Goal: Task Accomplishment & Management: Complete application form

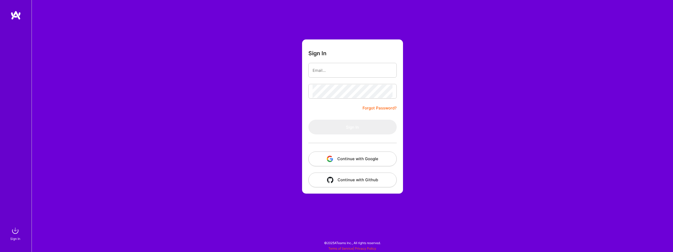
type input "[EMAIL_ADDRESS][DOMAIN_NAME]"
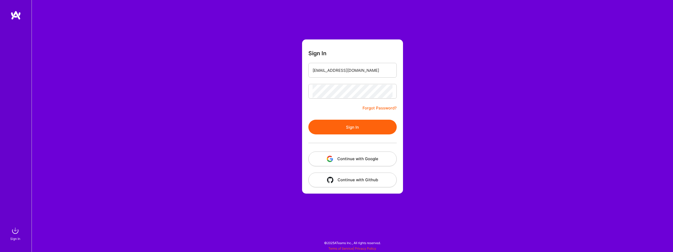
click at [359, 126] on button "Sign In" at bounding box center [352, 127] width 88 height 15
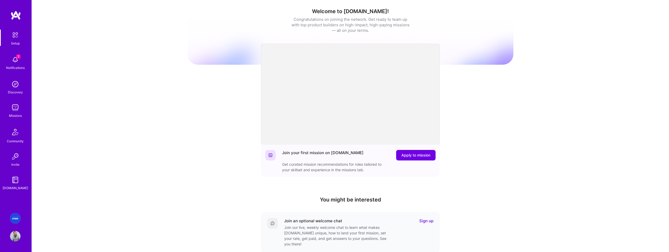
click at [18, 61] on img at bounding box center [15, 59] width 11 height 11
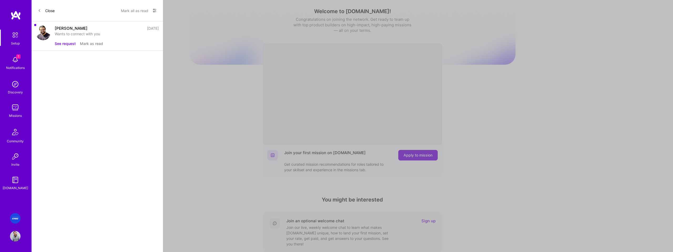
click at [68, 45] on button "See request" at bounding box center [65, 44] width 21 height 6
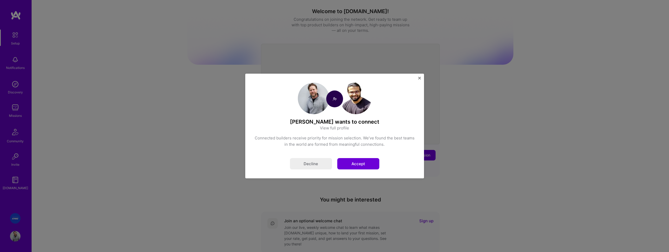
click at [369, 162] on button "Accept" at bounding box center [358, 163] width 42 height 11
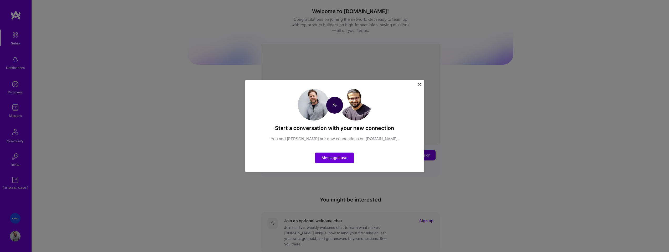
click at [420, 85] on img "Close" at bounding box center [419, 84] width 3 height 3
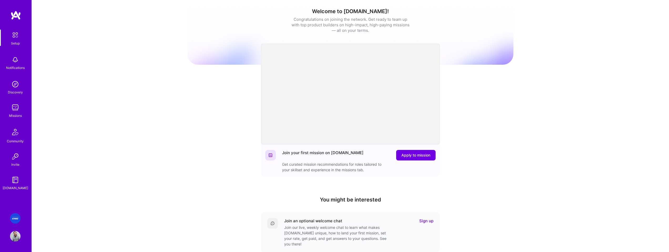
click at [17, 109] on img at bounding box center [15, 107] width 11 height 11
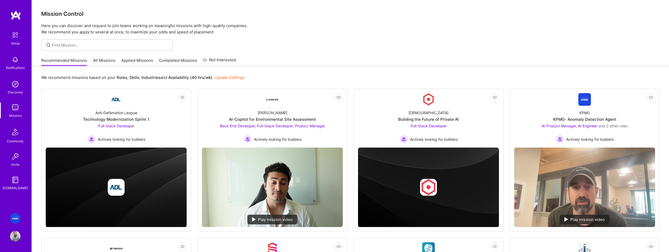
click at [16, 218] on img at bounding box center [15, 218] width 11 height 11
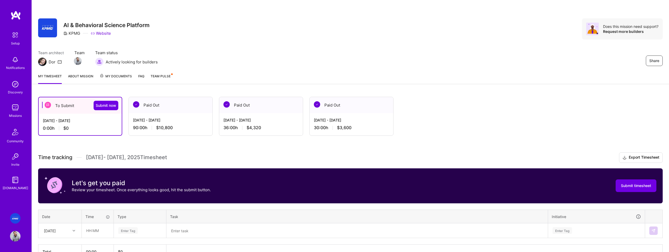
click at [83, 106] on div "To Submit Submit now" at bounding box center [80, 105] width 83 height 16
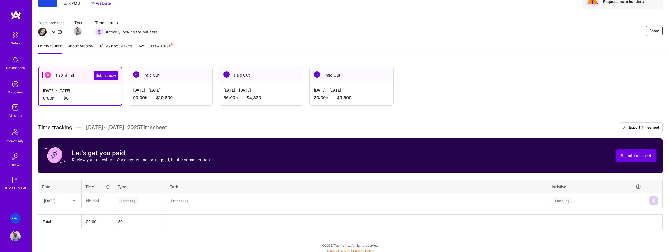
scroll to position [33, 0]
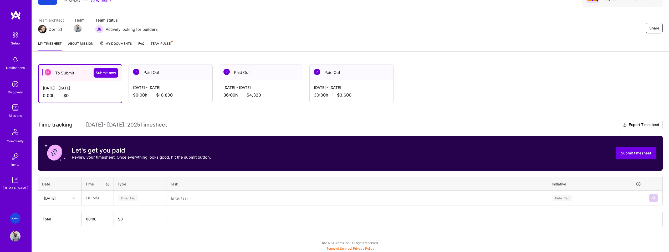
click at [69, 199] on div "[DATE]" at bounding box center [55, 198] width 29 height 9
click at [62, 213] on div "[DATE]" at bounding box center [60, 213] width 43 height 10
click at [95, 198] on input "text" at bounding box center [97, 198] width 31 height 14
type input "08:00"
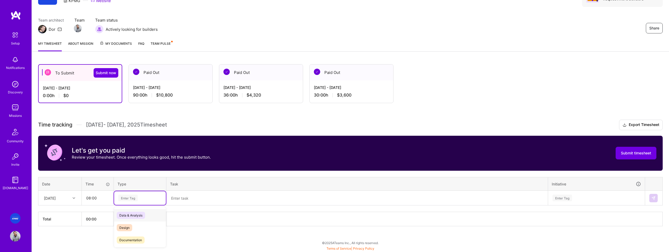
click at [147, 196] on div "Enter Tag" at bounding box center [140, 198] width 44 height 7
click at [132, 225] on div "Design" at bounding box center [140, 227] width 52 height 12
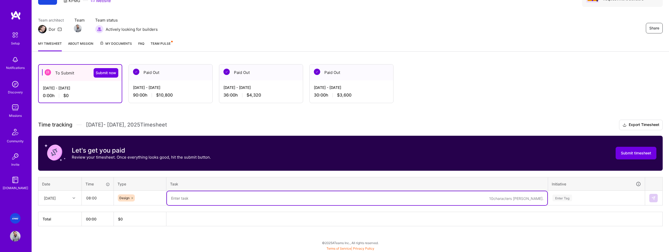
click at [189, 200] on textarea at bounding box center [357, 198] width 381 height 14
click at [180, 197] on textarea "Wirerames, Storyboards" at bounding box center [357, 198] width 381 height 14
click at [203, 197] on textarea "Wireframes, Storyboards" at bounding box center [357, 198] width 381 height 14
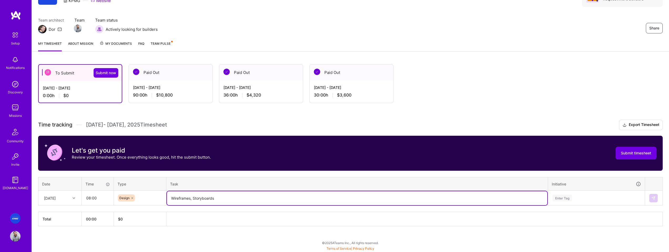
type textarea "Wireframes, Storyboards"
click at [592, 196] on div "Enter Tag" at bounding box center [597, 198] width 96 height 14
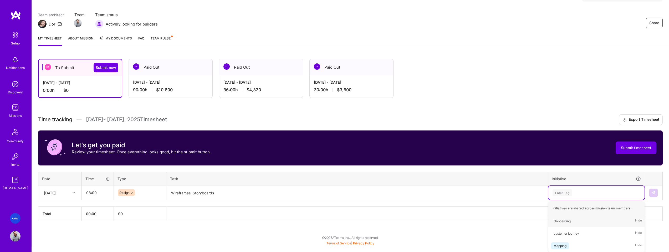
click at [564, 192] on div "Enter Tag" at bounding box center [597, 193] width 96 height 14
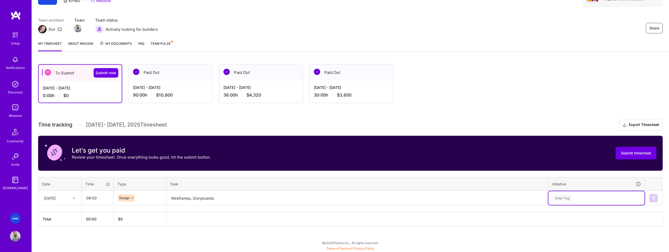
click at [587, 197] on div "Enter Tag" at bounding box center [597, 198] width 96 height 14
type input "Wirerames and User Stories"
click at [651, 197] on button at bounding box center [654, 198] width 8 height 8
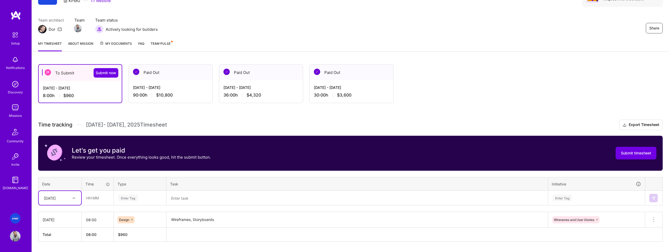
scroll to position [48, 0]
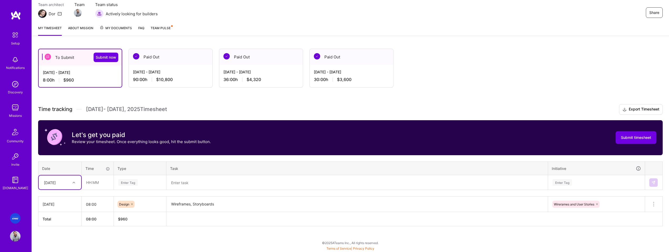
click at [76, 189] on div "option [DATE], selected. Select is focused ,type to refine list, press Down to …" at bounding box center [60, 182] width 43 height 14
click at [65, 217] on div "[DATE]" at bounding box center [60, 217] width 43 height 10
click at [98, 183] on input "text" at bounding box center [97, 182] width 31 height 14
type input "08:00"
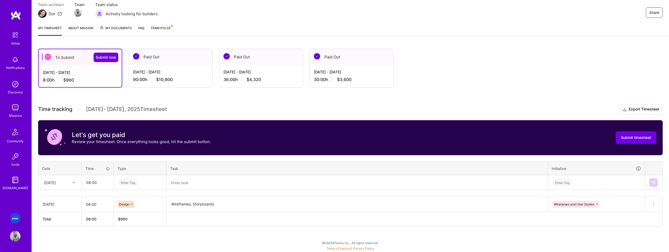
click at [136, 185] on div "Enter Tag" at bounding box center [127, 182] width 19 height 8
click at [133, 211] on div "Design" at bounding box center [140, 212] width 52 height 12
click at [183, 184] on textarea at bounding box center [357, 183] width 381 height 14
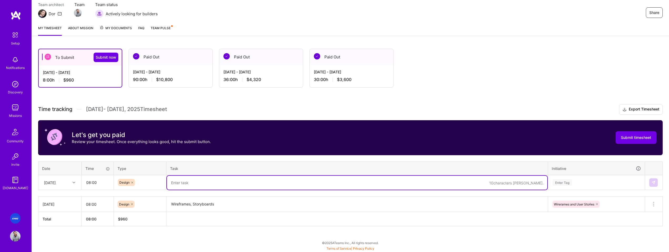
paste textarea "Wireframes, Storyboards"
type textarea "Wireframes, Storyboards"
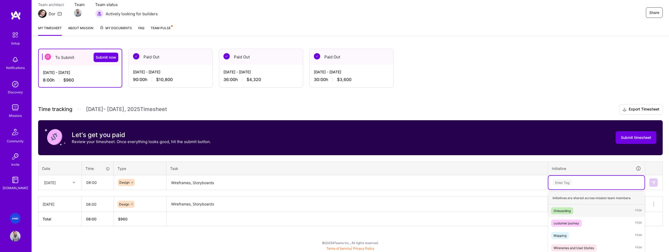
click at [579, 183] on div "Enter Tag" at bounding box center [596, 182] width 89 height 7
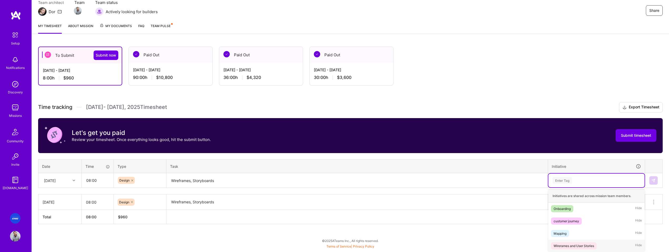
click at [582, 247] on div "Wirerames and User Stories" at bounding box center [574, 246] width 40 height 6
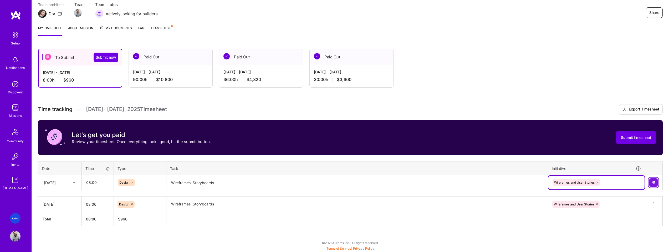
click at [655, 180] on img at bounding box center [654, 182] width 4 height 4
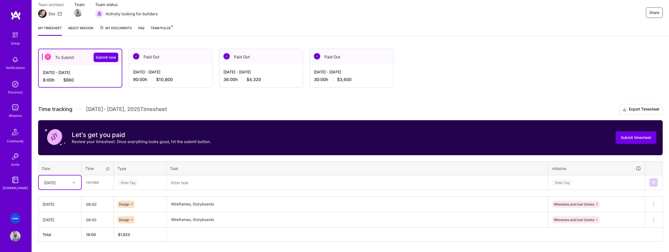
click at [67, 183] on div "[DATE]" at bounding box center [60, 182] width 43 height 14
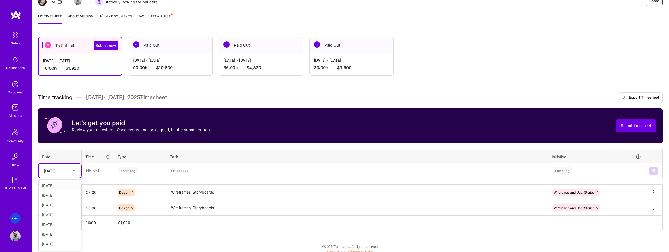
scroll to position [64, 0]
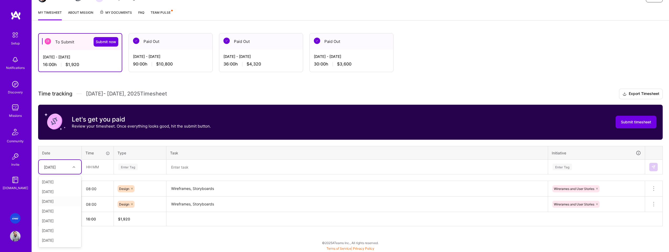
click at [64, 201] on div "[DATE]" at bounding box center [60, 201] width 43 height 10
click at [105, 171] on input "text" at bounding box center [97, 167] width 31 height 14
type input "08:00"
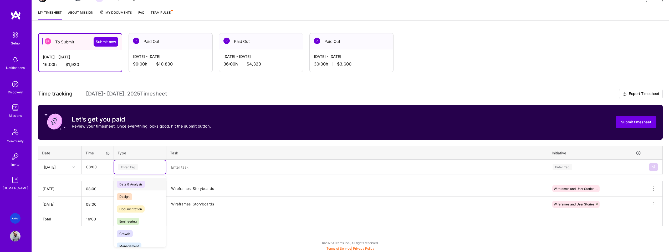
click at [144, 166] on div "Enter Tag" at bounding box center [140, 167] width 44 height 7
click at [135, 195] on div "Design" at bounding box center [140, 196] width 52 height 12
click at [203, 163] on textarea at bounding box center [357, 167] width 381 height 14
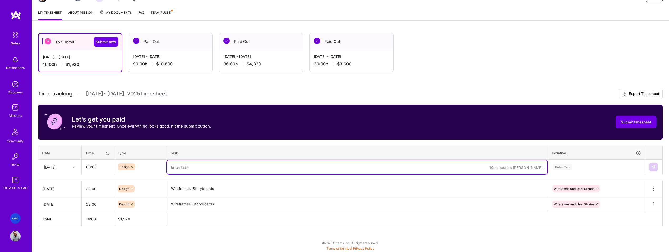
paste textarea "Wireframes, Storyboards"
type textarea "Wireframes, Storyboards"
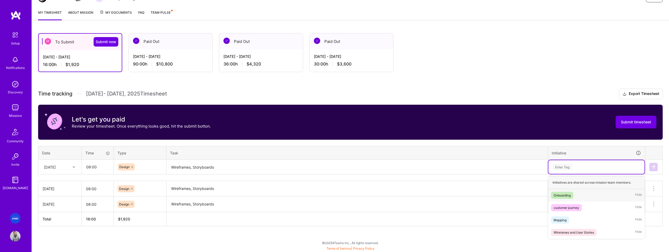
click at [567, 165] on div "Enter Tag" at bounding box center [562, 167] width 19 height 8
click at [580, 230] on div "Wirerames and User Stories" at bounding box center [574, 233] width 40 height 6
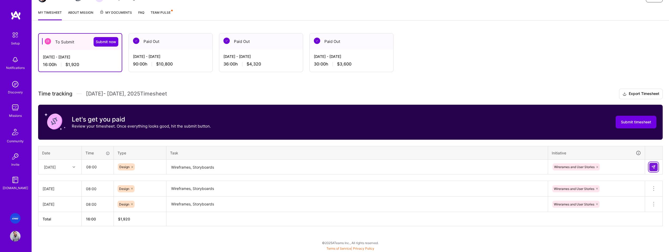
click at [652, 167] on img at bounding box center [654, 167] width 4 height 4
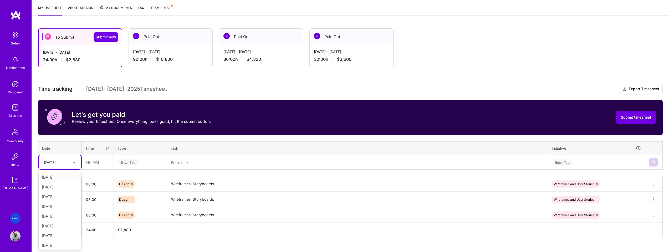
click at [58, 168] on div "[DATE]" at bounding box center [60, 162] width 43 height 14
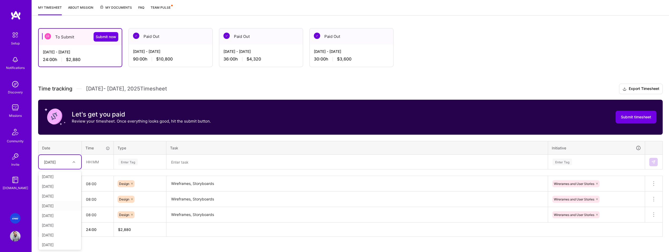
scroll to position [17, 0]
click at [59, 200] on div "[DATE]" at bounding box center [60, 199] width 43 height 10
click at [654, 199] on icon at bounding box center [654, 199] width 6 height 6
click at [642, 210] on button "Delete row" at bounding box center [640, 208] width 27 height 13
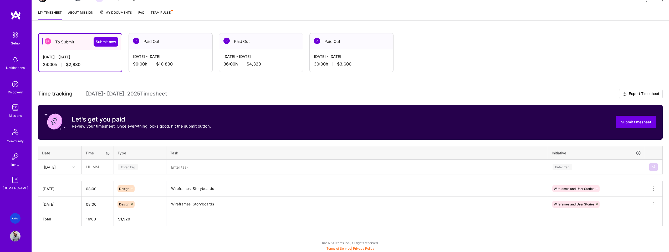
scroll to position [64, 0]
click at [68, 165] on div "[DATE]" at bounding box center [55, 167] width 29 height 9
click at [59, 221] on div "[DATE]" at bounding box center [60, 221] width 43 height 10
click at [95, 168] on input "text" at bounding box center [97, 167] width 31 height 14
type input "08:00"
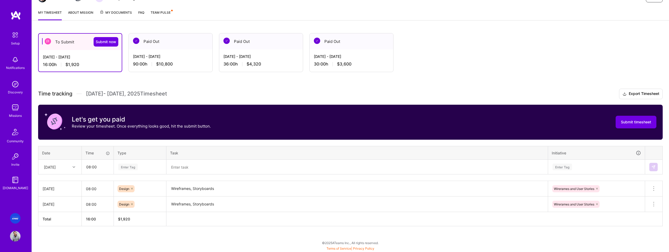
click at [129, 167] on div "Enter Tag" at bounding box center [127, 167] width 19 height 8
click at [131, 196] on span "Design" at bounding box center [125, 196] width 16 height 7
click at [185, 168] on textarea at bounding box center [357, 167] width 381 height 14
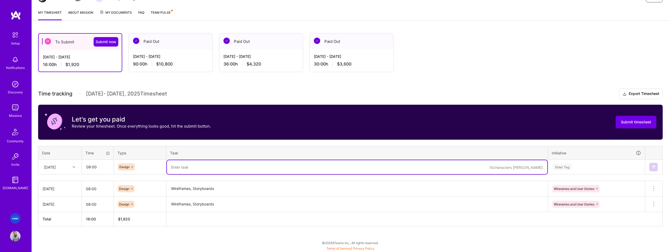
paste textarea "Wireframes, Storyboards"
type textarea "Wireframes, Storyboards"
click at [587, 165] on div "Enter Tag" at bounding box center [596, 167] width 89 height 7
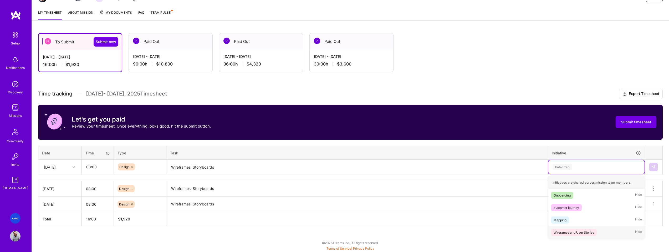
click at [584, 230] on div "Wirerames and User Stories" at bounding box center [574, 233] width 40 height 6
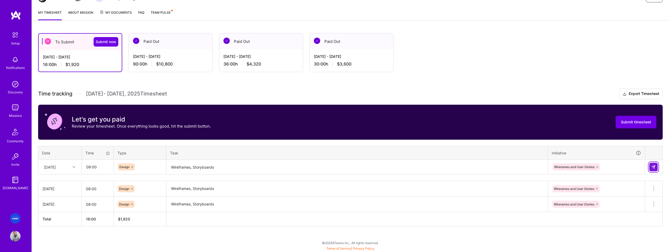
click at [658, 168] on button at bounding box center [654, 167] width 8 height 8
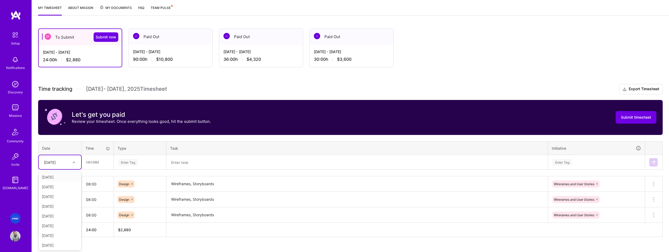
click at [69, 167] on div "[DATE]" at bounding box center [60, 162] width 43 height 14
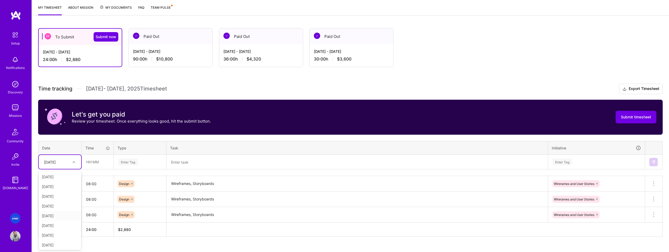
click at [63, 216] on div "[DATE]" at bounding box center [60, 216] width 43 height 10
click at [100, 159] on input "text" at bounding box center [97, 162] width 31 height 14
type input "08:00"
click at [131, 159] on div "Enter Tag" at bounding box center [127, 162] width 19 height 8
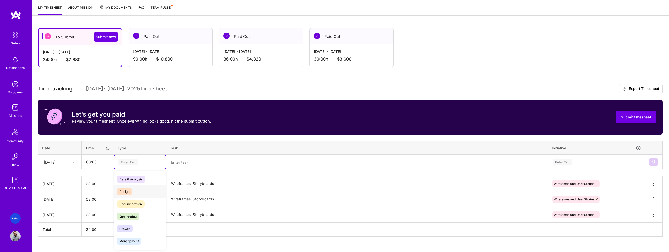
click at [135, 188] on div "Design" at bounding box center [140, 191] width 52 height 12
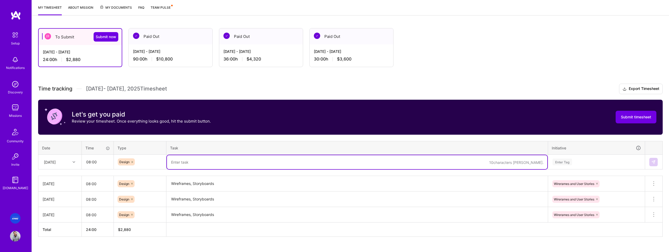
click at [186, 164] on textarea at bounding box center [357, 162] width 381 height 14
paste textarea "Wireframes, Storyboards"
type textarea "Wireframes, Storyboards"
click at [593, 161] on div "Enter Tag" at bounding box center [596, 162] width 89 height 7
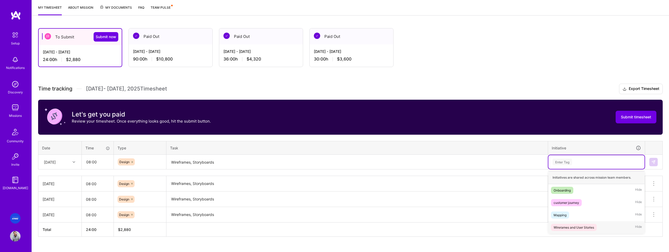
click at [580, 225] on div "Wirerames and User Stories" at bounding box center [574, 228] width 40 height 6
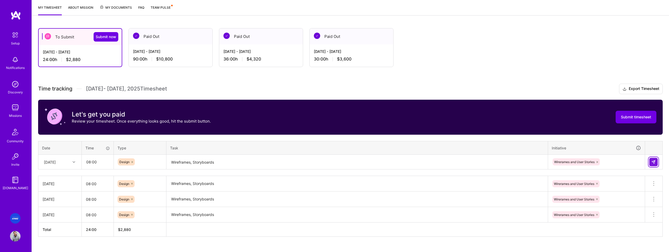
click at [654, 163] on img at bounding box center [654, 162] width 4 height 4
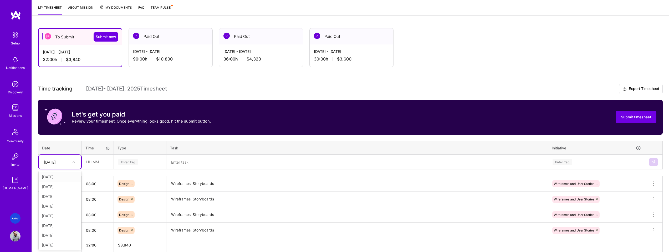
click at [60, 165] on div "[DATE]" at bounding box center [55, 162] width 29 height 9
click at [59, 214] on div "[DATE]" at bounding box center [60, 212] width 43 height 10
click at [97, 163] on input "text" at bounding box center [97, 162] width 31 height 14
click at [96, 161] on input "text" at bounding box center [97, 162] width 31 height 14
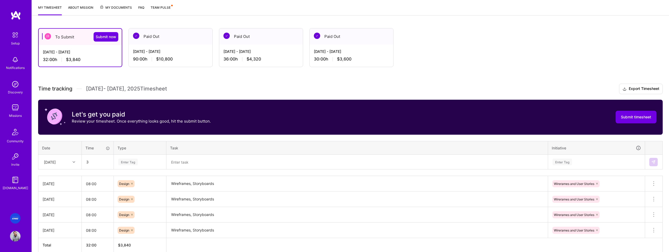
type input "03:00"
click at [128, 161] on div "Enter Tag" at bounding box center [127, 162] width 19 height 8
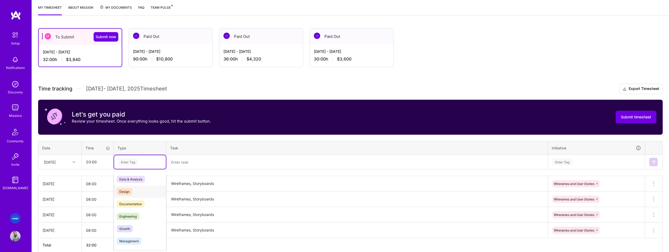
drag, startPoint x: 140, startPoint y: 191, endPoint x: 150, endPoint y: 186, distance: 10.7
click at [140, 191] on div "Design" at bounding box center [140, 191] width 52 height 12
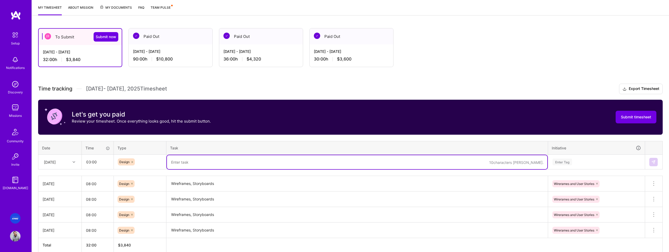
click at [181, 159] on textarea at bounding box center [357, 162] width 381 height 14
paste textarea "Wireframes, Storyboards"
type textarea "Wireframes, Storyboards"
click at [558, 163] on div "Enter Tag" at bounding box center [562, 162] width 19 height 8
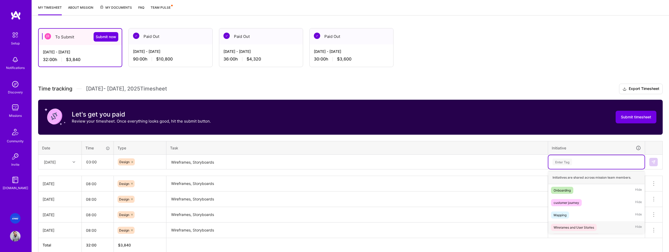
click at [576, 228] on div "Wirerames and User Stories" at bounding box center [574, 228] width 40 height 6
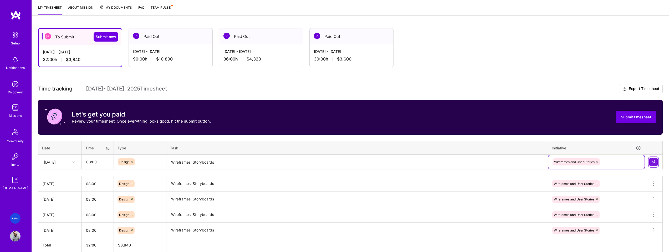
click at [654, 162] on img at bounding box center [654, 162] width 4 height 4
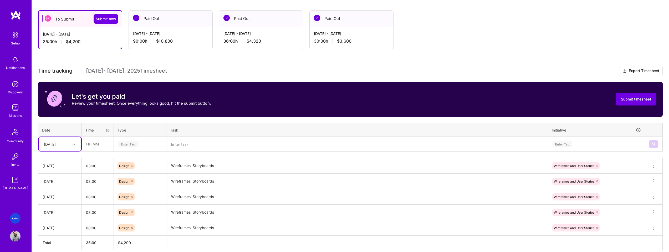
scroll to position [110, 0]
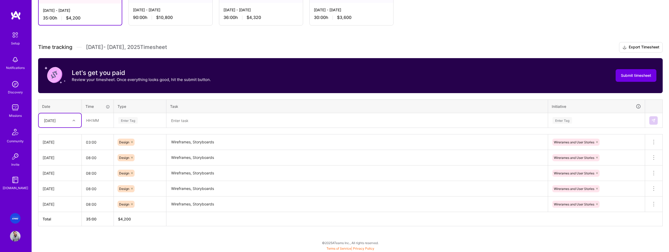
click at [64, 122] on div "[DATE]" at bounding box center [55, 120] width 29 height 9
click at [58, 145] on div "[DATE]" at bounding box center [60, 144] width 43 height 10
click at [104, 119] on input "text" at bounding box center [97, 120] width 31 height 14
type input "06:00"
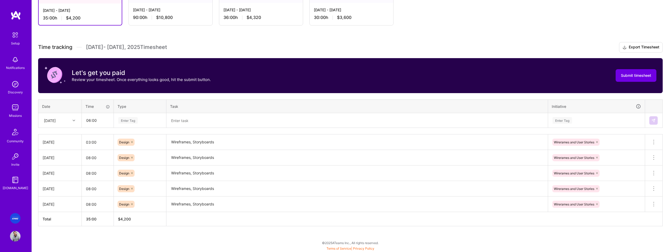
click at [135, 120] on div "Enter Tag" at bounding box center [127, 120] width 19 height 8
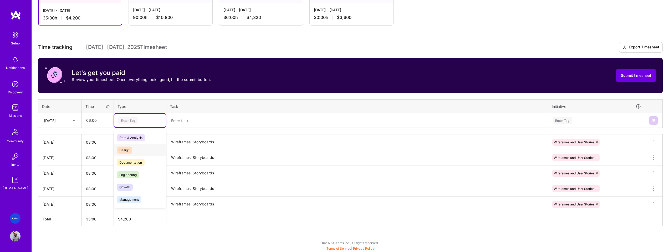
click at [134, 148] on div "Design" at bounding box center [140, 150] width 52 height 12
click at [199, 119] on textarea at bounding box center [357, 121] width 381 height 14
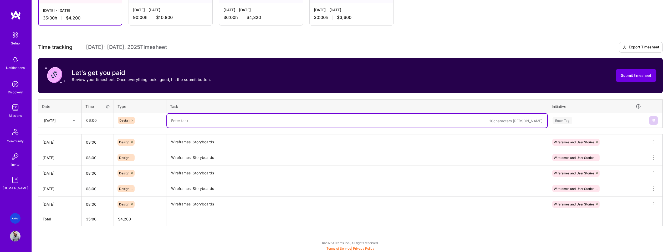
paste textarea "Wireframes, Storyboards"
type textarea "Wireframes, Storyboards"
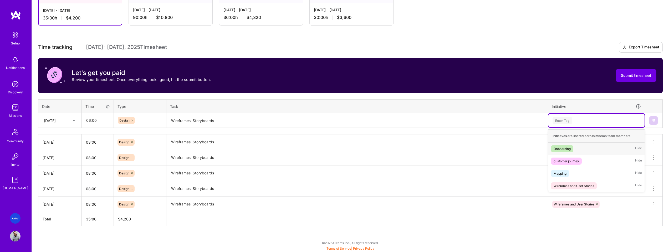
click at [561, 119] on div "Enter Tag" at bounding box center [562, 120] width 19 height 8
click at [587, 183] on div "Wirerames and User Stories" at bounding box center [574, 186] width 40 height 6
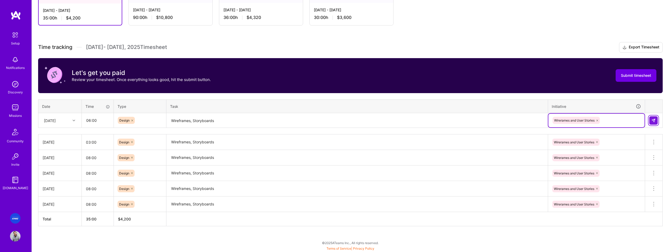
click at [655, 120] on img at bounding box center [654, 120] width 4 height 4
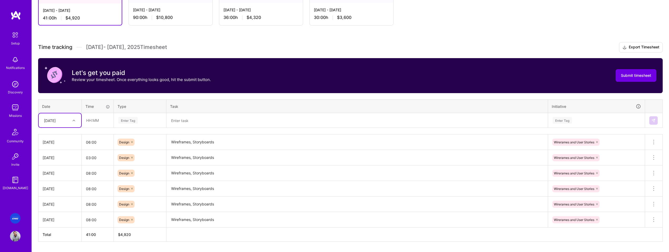
click at [72, 121] on div at bounding box center [74, 120] width 8 height 7
click at [58, 193] on div "[DATE]" at bounding box center [60, 195] width 43 height 10
click at [103, 123] on input "text" at bounding box center [97, 120] width 31 height 14
type input "08:00"
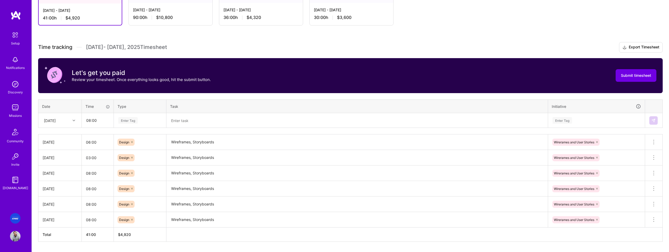
click at [133, 120] on div "Enter Tag" at bounding box center [127, 120] width 19 height 8
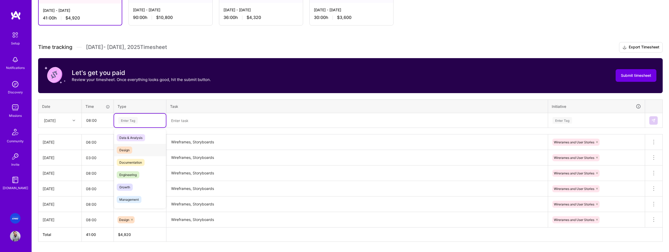
click at [137, 148] on div "Design" at bounding box center [140, 150] width 52 height 12
click at [183, 123] on textarea at bounding box center [357, 121] width 381 height 14
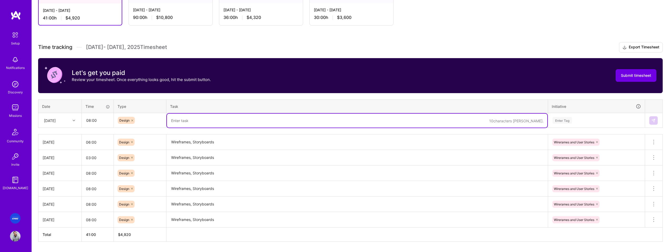
paste textarea "Wireframes, Storyboards"
type textarea "Wireframes, Storyboards"
click at [576, 118] on div "Enter Tag" at bounding box center [596, 120] width 89 height 7
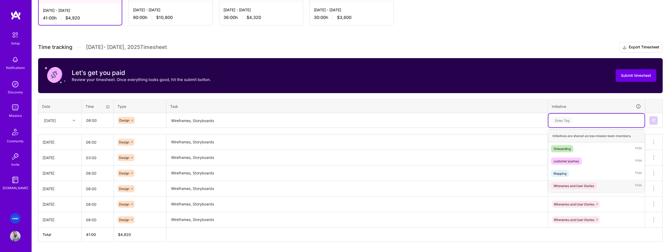
click at [579, 186] on div "Wirerames and User Stories" at bounding box center [574, 186] width 40 height 6
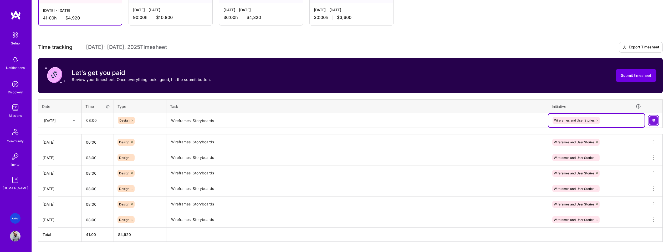
click at [653, 121] on img at bounding box center [654, 120] width 4 height 4
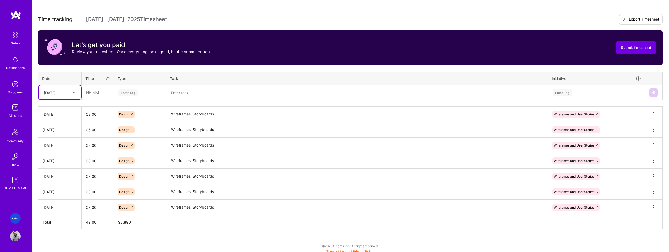
scroll to position [141, 0]
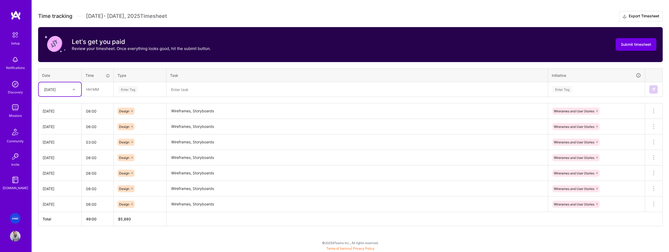
click at [73, 90] on icon at bounding box center [74, 89] width 3 height 3
click at [58, 160] on div "[DATE]" at bounding box center [60, 160] width 43 height 10
click at [100, 91] on input "text" at bounding box center [97, 89] width 31 height 14
type input "08:00"
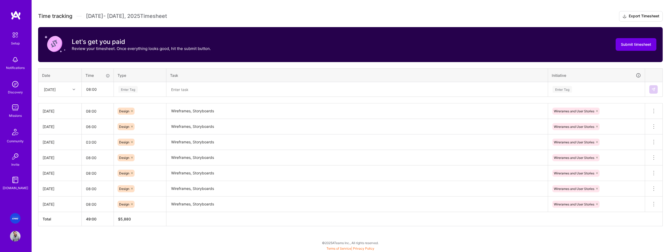
click at [133, 90] on div "Enter Tag" at bounding box center [127, 89] width 19 height 8
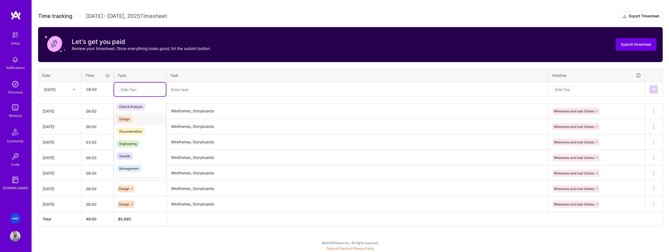
click at [132, 118] on span "Design" at bounding box center [125, 118] width 16 height 7
click at [177, 93] on textarea at bounding box center [357, 90] width 381 height 14
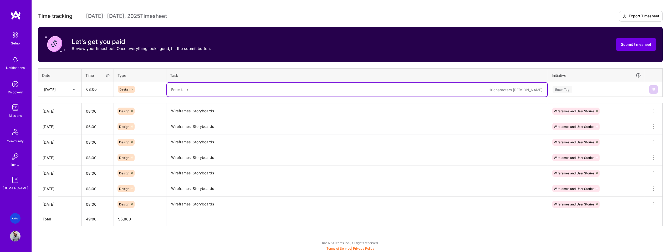
paste textarea "Wireframes, Storyboards"
type textarea "Wireframes, Storyboards"
click at [571, 87] on div "Enter Tag" at bounding box center [562, 89] width 19 height 8
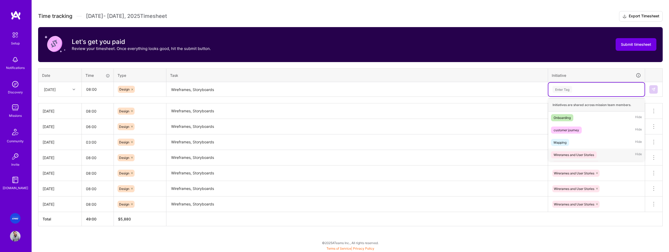
click at [582, 152] on div "Wirerames and User Stories" at bounding box center [574, 155] width 40 height 6
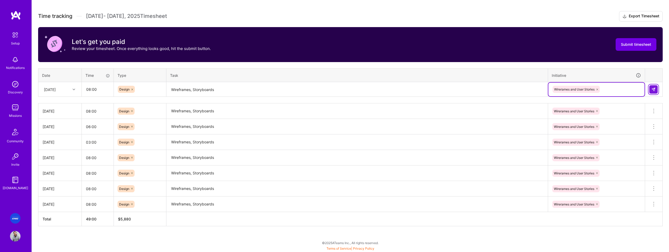
click at [650, 88] on button at bounding box center [654, 89] width 8 height 8
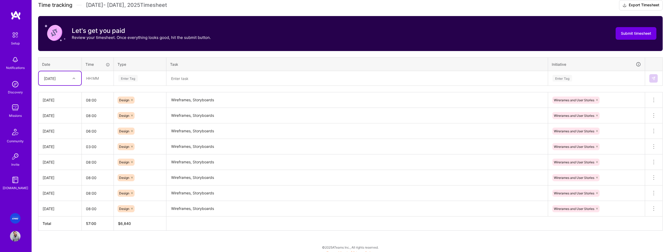
scroll to position [157, 0]
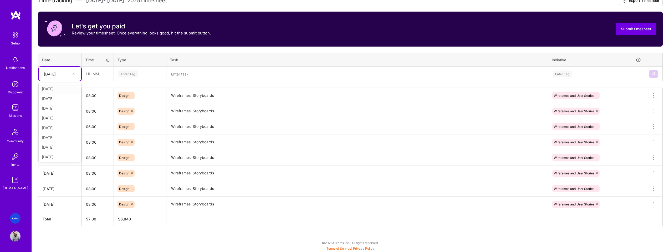
click at [56, 76] on div "[DATE]" at bounding box center [50, 74] width 12 height 6
click at [60, 147] on div "[DATE]" at bounding box center [60, 146] width 43 height 10
click at [97, 73] on input "text" at bounding box center [97, 74] width 31 height 14
type input "08:00"
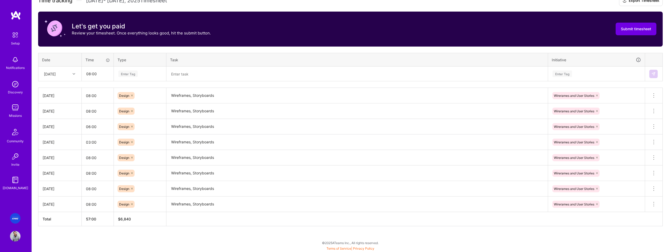
click at [145, 70] on div "Enter Tag" at bounding box center [140, 74] width 52 height 14
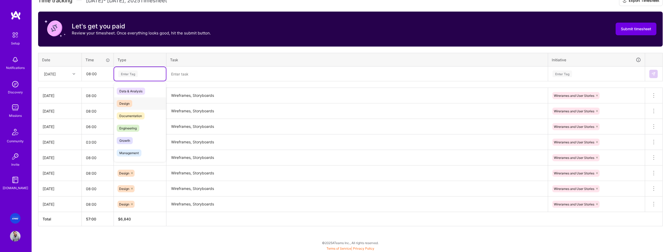
click at [141, 102] on div "Design" at bounding box center [140, 103] width 52 height 12
click at [194, 71] on textarea at bounding box center [357, 74] width 381 height 14
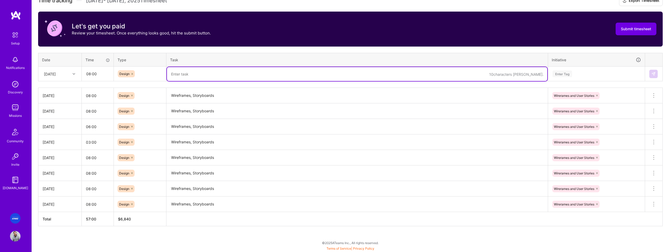
paste textarea "Wireframes, Storyboards"
type textarea "Wireframes, Storyboards"
click at [566, 78] on div "Enter Tag" at bounding box center [597, 74] width 96 height 14
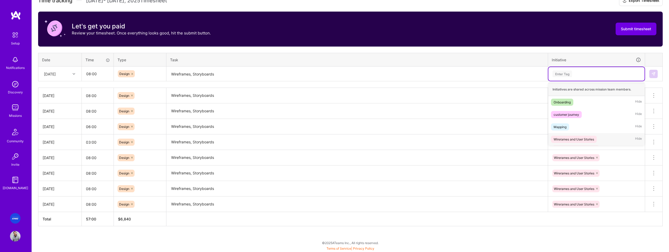
click at [578, 139] on div "Wirerames and User Stories" at bounding box center [574, 139] width 40 height 6
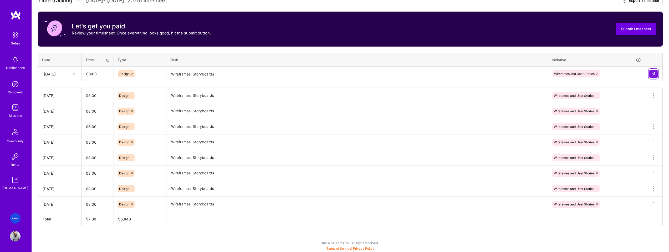
click at [653, 73] on img at bounding box center [654, 74] width 4 height 4
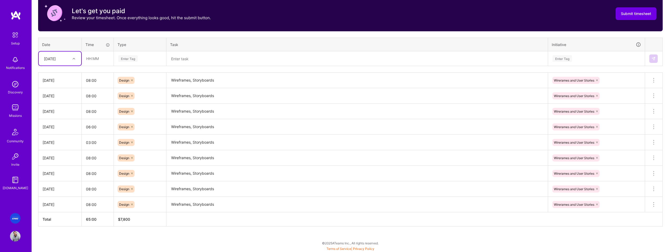
scroll to position [172, 0]
click at [68, 59] on div "[DATE]" at bounding box center [55, 58] width 29 height 9
click at [55, 142] on div "[DATE]" at bounding box center [60, 141] width 43 height 10
click at [101, 58] on input "text" at bounding box center [97, 58] width 31 height 14
type input "08:00"
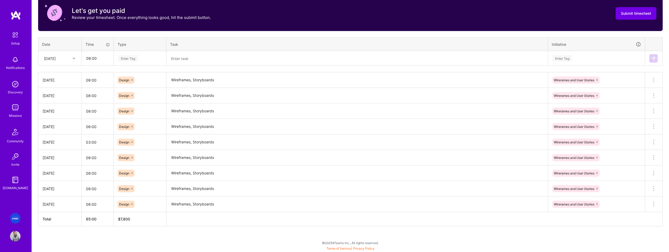
click at [135, 60] on div "Enter Tag" at bounding box center [127, 58] width 19 height 8
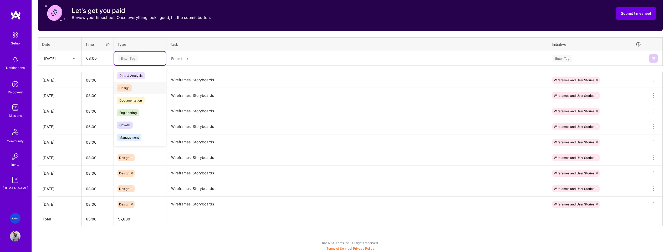
click at [129, 87] on span "Design" at bounding box center [125, 87] width 16 height 7
click at [181, 59] on textarea at bounding box center [357, 59] width 381 height 14
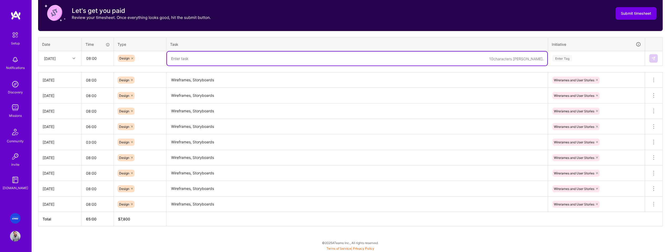
paste textarea "Wireframes, Storyboards"
type textarea "Wireframes, Storyboards"
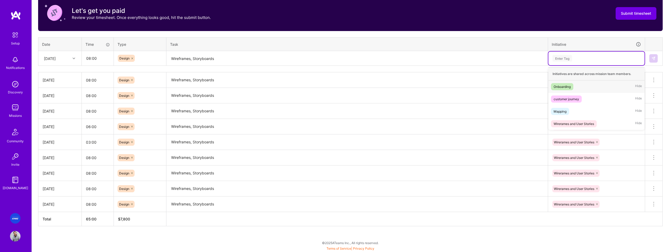
click at [567, 60] on div "Enter Tag" at bounding box center [562, 58] width 19 height 8
click at [577, 125] on div "Wirerames and User Stories" at bounding box center [574, 124] width 40 height 6
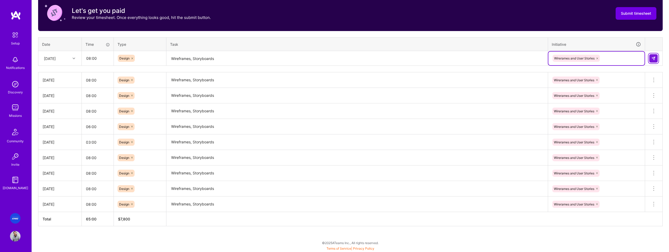
click at [653, 59] on img at bounding box center [654, 58] width 4 height 4
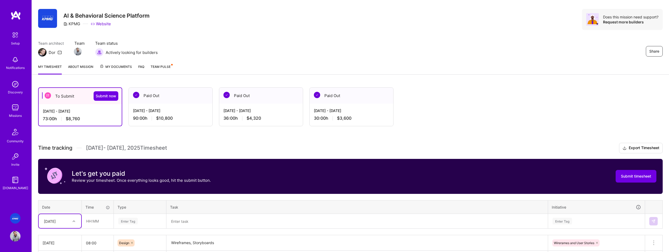
scroll to position [0, 0]
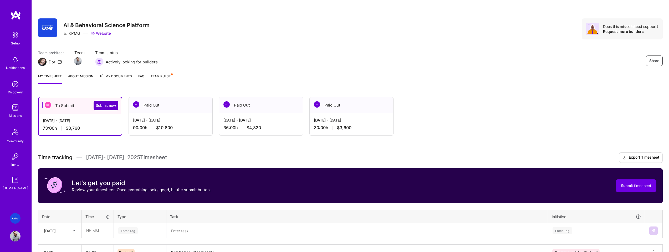
click at [107, 104] on span "Submit now" at bounding box center [106, 105] width 21 height 5
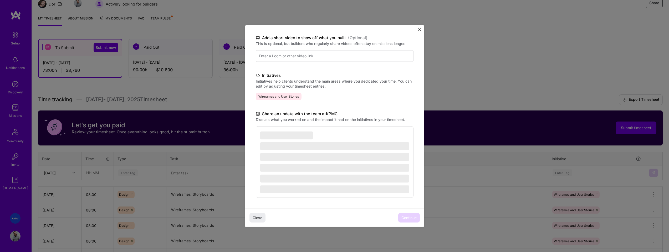
scroll to position [193, 0]
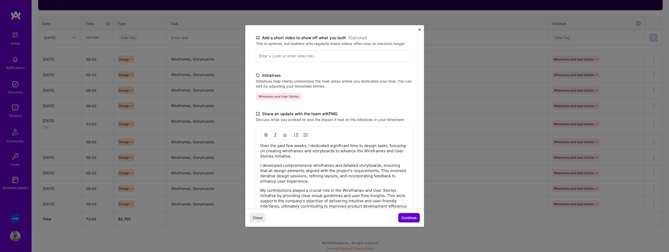
click at [412, 215] on span "Continue" at bounding box center [409, 217] width 15 height 5
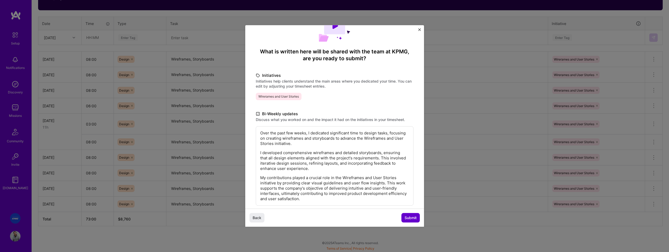
click at [413, 217] on span "Submit" at bounding box center [411, 217] width 12 height 5
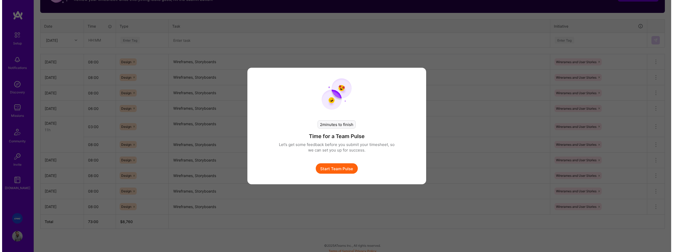
scroll to position [190, 0]
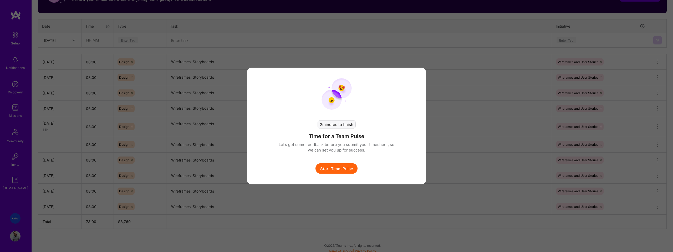
click at [337, 167] on button "Start Team Pulse" at bounding box center [337, 168] width 42 height 11
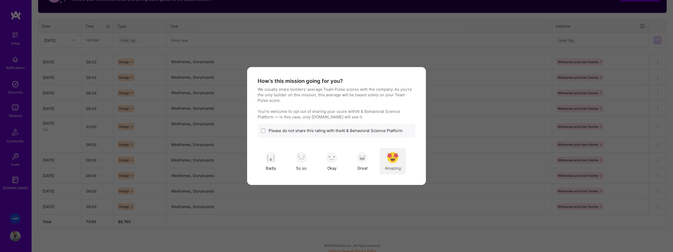
click at [397, 156] on img "modal" at bounding box center [393, 158] width 12 height 12
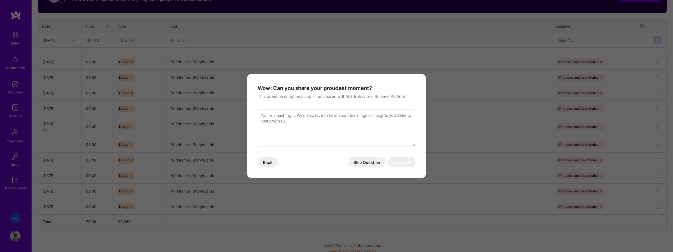
click at [366, 163] on button "Skip Question" at bounding box center [366, 162] width 37 height 11
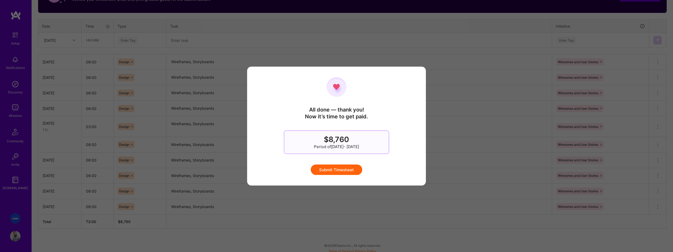
click at [346, 169] on button "Submit Timesheet" at bounding box center [337, 169] width 52 height 11
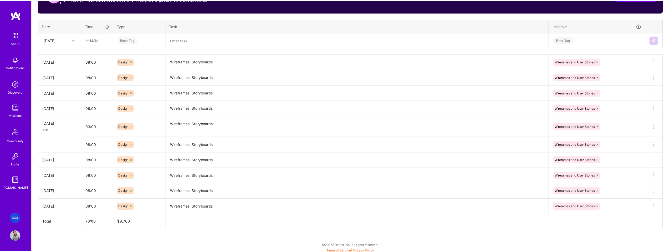
scroll to position [0, 0]
